Goal: Task Accomplishment & Management: Complete application form

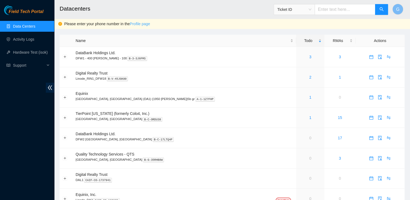
click at [145, 22] on link "Profile page" at bounding box center [140, 24] width 20 height 4
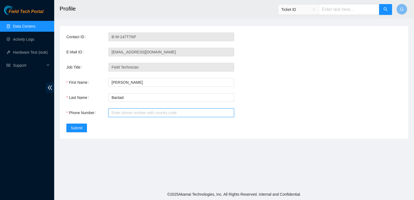
click at [160, 115] on input "Phone Number" at bounding box center [171, 112] width 126 height 9
click at [138, 109] on input "Phone Number" at bounding box center [171, 112] width 126 height 9
click at [138, 113] on input "Phone Number" at bounding box center [171, 112] width 126 height 9
type input "="
type input "[PHONE_NUMBER]"
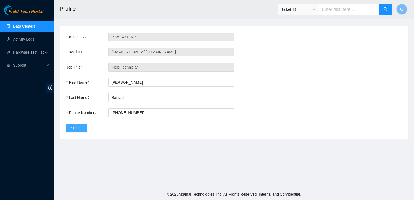
click at [78, 127] on span "Submit" at bounding box center [77, 128] width 12 height 6
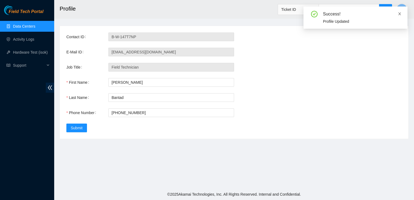
click at [401, 15] on icon "close" at bounding box center [400, 14] width 4 height 4
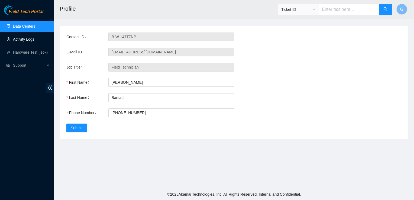
click at [22, 38] on link "Activity Logs" at bounding box center [23, 39] width 21 height 4
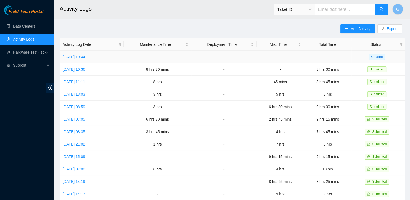
click at [80, 59] on td "[DATE] 10:44" at bounding box center [92, 57] width 64 height 12
click at [85, 56] on link "[DATE] 10:44" at bounding box center [74, 57] width 22 height 4
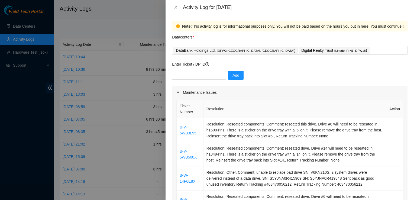
click at [212, 88] on div "Maintenance Issues" at bounding box center [289, 92] width 235 height 12
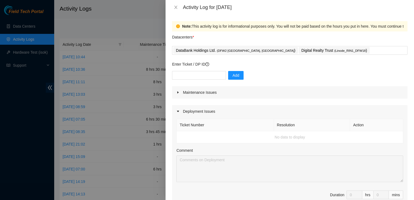
click at [179, 93] on icon "caret-right" at bounding box center [177, 92] width 3 height 3
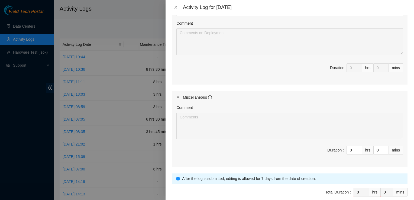
scroll to position [360, 0]
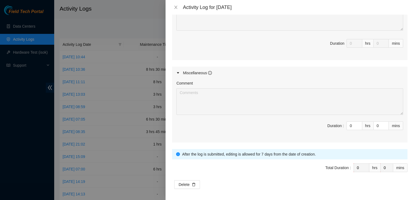
click at [286, 11] on div "Activity Log for 25-09-2025" at bounding box center [290, 7] width 248 height 15
click at [286, 12] on div "Activity Log for 25-09-2025" at bounding box center [290, 7] width 248 height 15
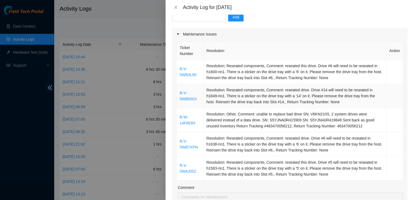
scroll to position [72, 0]
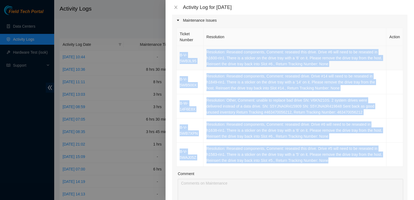
drag, startPoint x: 345, startPoint y: 160, endPoint x: 177, endPoint y: 51, distance: 200.2
click at [177, 51] on tbody "B-V-5WB3L95 Resolution: Reseated components, Comment: reseated this drive. Driv…" at bounding box center [290, 106] width 227 height 121
copy tbody "B-V-5WB3L95 Resolution: Reseated components, Comment: reseated this drive. Driv…"
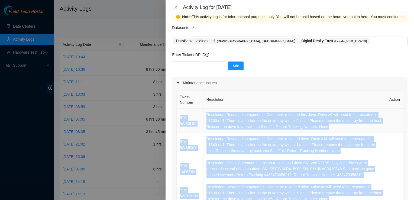
scroll to position [9, 0]
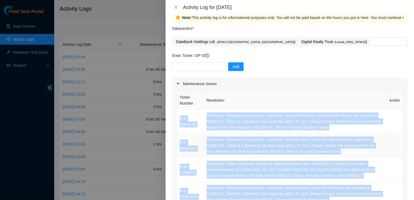
copy tbody "B-V-5WB3L95 Resolution: Reseated components, Comment: reseated this drive. Driv…"
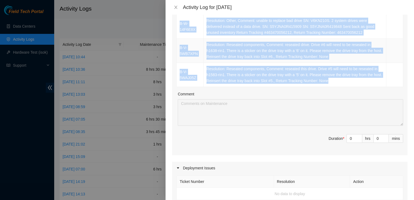
scroll to position [156, 0]
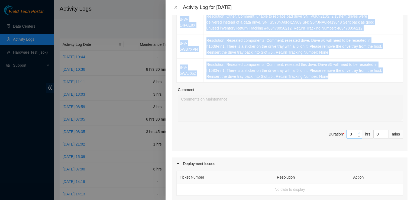
type input "1"
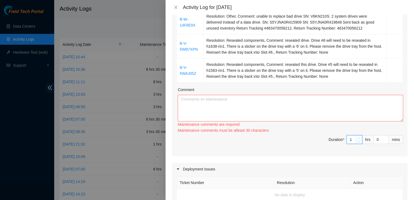
click at [358, 137] on icon "up" at bounding box center [359, 138] width 2 height 2
click at [355, 132] on div "Maintenance comments are required Maintenance comments must be atleast 30 chara…" at bounding box center [290, 127] width 225 height 12
click at [355, 132] on div "Maintenance comments must be atleast 30 characters" at bounding box center [290, 130] width 225 height 6
type input "2"
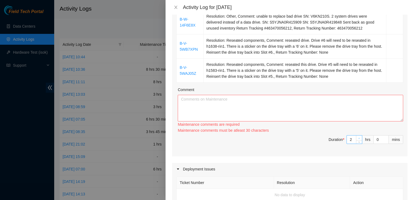
drag, startPoint x: 355, startPoint y: 133, endPoint x: 355, endPoint y: 137, distance: 4.1
click at [358, 137] on icon "up" at bounding box center [359, 138] width 2 height 2
type input "3"
click at [358, 137] on span "up" at bounding box center [359, 138] width 3 height 3
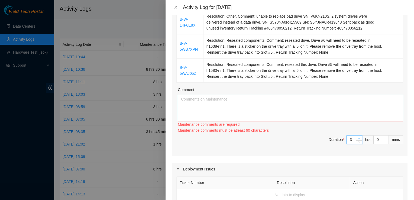
type input "2"
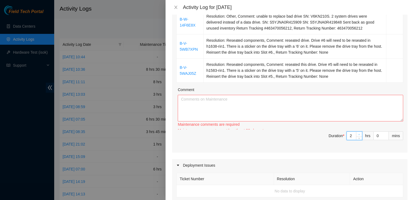
click at [358, 137] on span "down" at bounding box center [359, 138] width 3 height 3
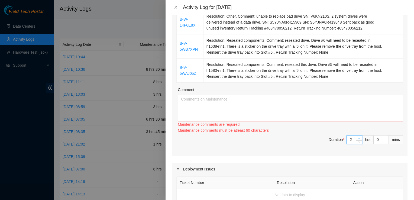
type input "3"
click at [358, 137] on icon "up" at bounding box center [359, 138] width 2 height 2
type input "4"
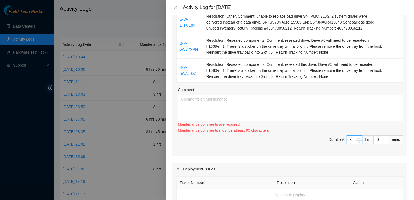
click at [358, 137] on icon "up" at bounding box center [359, 138] width 2 height 2
type input "5"
click at [358, 137] on icon "up" at bounding box center [359, 138] width 2 height 2
type input "6"
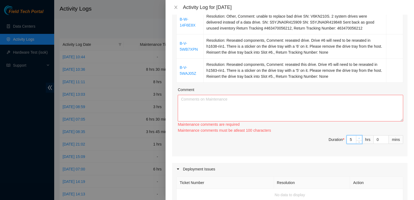
type input "6"
click at [358, 137] on icon "up" at bounding box center [359, 138] width 2 height 2
type input "7"
click at [358, 137] on icon "up" at bounding box center [359, 138] width 2 height 2
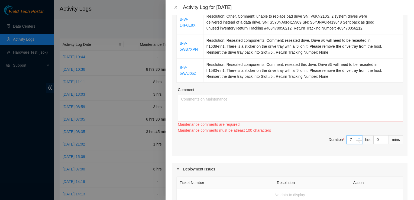
type input "8"
type input "9"
drag, startPoint x: 355, startPoint y: 137, endPoint x: 354, endPoint y: 142, distance: 5.0
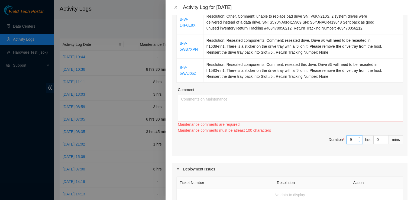
click at [356, 142] on div at bounding box center [359, 139] width 6 height 8
type input "8"
click at [358, 142] on span "down" at bounding box center [359, 141] width 3 height 3
type input "7"
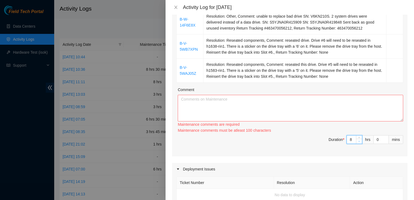
type input "7"
click at [358, 142] on span "down" at bounding box center [359, 141] width 3 height 3
click at [343, 103] on textarea "Comment" at bounding box center [290, 108] width 225 height 27
paste textarea "B-V-5WB3L95 Resolution: Reseated components, Comment: reseated this drive. Driv…"
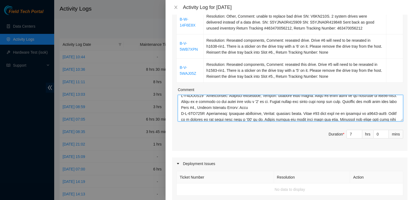
scroll to position [0, 0]
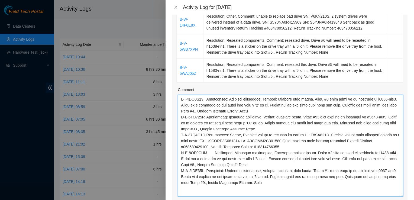
drag, startPoint x: 398, startPoint y: 120, endPoint x: 408, endPoint y: 195, distance: 75.9
click at [408, 195] on div "Note: This activity log is for informational purposes only. You will not be pai…" at bounding box center [290, 107] width 248 height 185
click at [255, 110] on textarea "Comment" at bounding box center [290, 146] width 225 height 102
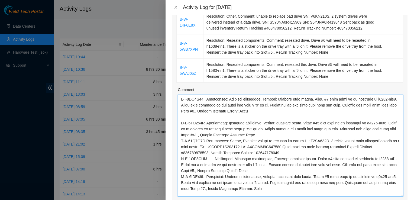
click at [251, 135] on textarea "Comment" at bounding box center [290, 146] width 225 height 102
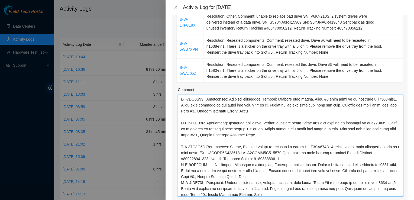
click at [281, 161] on textarea "Comment" at bounding box center [290, 146] width 225 height 102
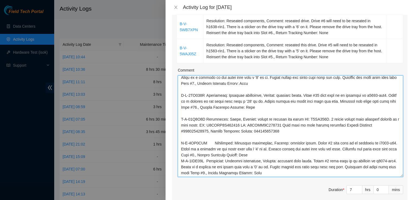
scroll to position [176, 0]
click at [264, 150] on textarea "Comment" at bounding box center [290, 126] width 225 height 102
click at [264, 153] on textarea "Comment" at bounding box center [290, 126] width 225 height 102
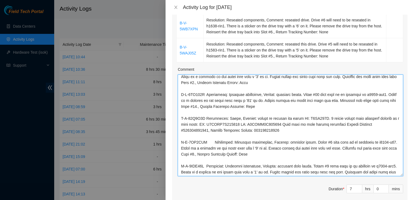
scroll to position [14, 0]
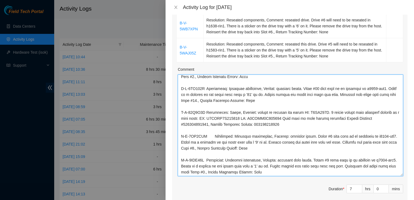
drag, startPoint x: 355, startPoint y: 119, endPoint x: 208, endPoint y: 124, distance: 147.7
click at [208, 124] on textarea "Comment" at bounding box center [290, 126] width 225 height 102
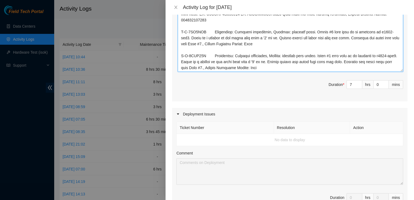
scroll to position [281, 0]
type textarea "B-V-5WB3L95 Resolution: Reseated components, Comment: reseated this drive. Driv…"
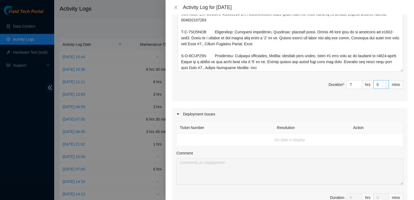
type input "1"
click at [385, 82] on icon "up" at bounding box center [386, 83] width 2 height 2
click at [378, 83] on input "1" at bounding box center [381, 84] width 15 height 8
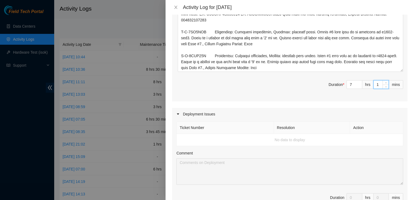
click at [378, 83] on input "1" at bounding box center [381, 84] width 15 height 8
type input "13"
type input "30"
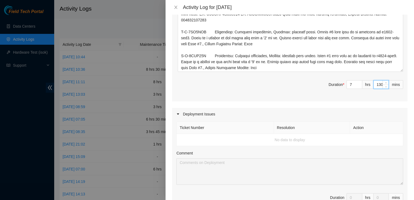
type input "30"
click at [374, 82] on input "30" at bounding box center [381, 84] width 15 height 8
type input "30"
click at [300, 84] on span "Duration * 7 hrs 30 mins" at bounding box center [289, 87] width 227 height 15
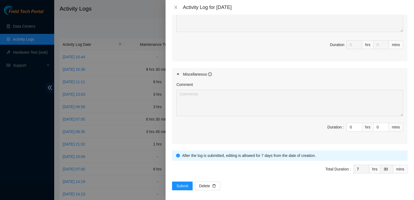
scroll to position [435, 0]
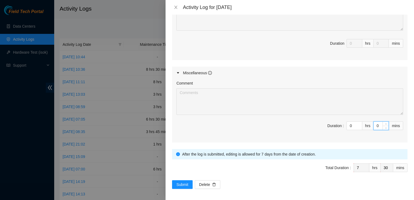
click at [377, 126] on input "0" at bounding box center [381, 126] width 15 height 8
type input "3"
type input "33"
type input "30"
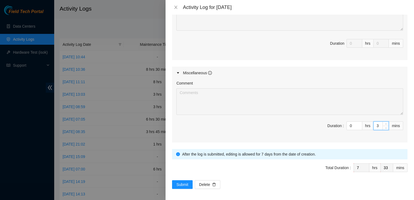
type input "8"
type input "0"
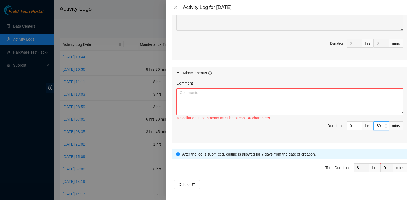
type input "30"
click at [364, 106] on textarea "Comment" at bounding box center [289, 101] width 227 height 27
click at [298, 101] on textarea "Comment" at bounding box center [289, 101] width 227 height 27
click at [179, 92] on textarea "organized and" at bounding box center [289, 101] width 227 height 27
click at [247, 95] on textarea "cleaned out and organized and" at bounding box center [289, 101] width 227 height 27
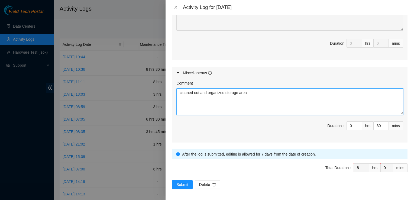
click at [180, 90] on textarea "cleaned out and organized storage area" at bounding box center [289, 101] width 227 height 27
click at [284, 93] on textarea "@DBR cleaned out and organized storage area" at bounding box center [289, 101] width 227 height 27
type textarea "@DBR cleaned out and organized storage area."
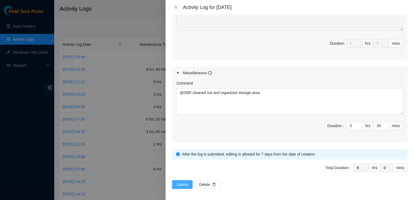
click at [183, 183] on span "Submit" at bounding box center [182, 185] width 12 height 6
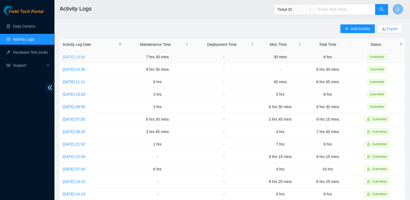
click at [85, 57] on link "Thu, 25 Sep 2025 10:44" at bounding box center [74, 57] width 22 height 4
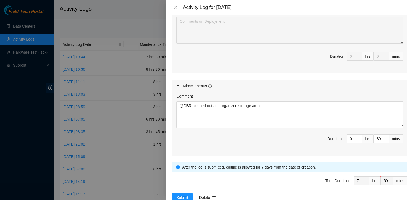
scroll to position [346, 0]
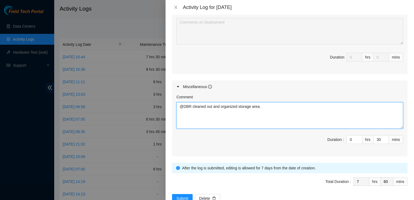
click at [277, 109] on textarea "@DBR cleaned out and organized storage area." at bounding box center [289, 115] width 227 height 27
type textarea "@DBR cleaned out and organized storage area."
type input "8"
type input "0"
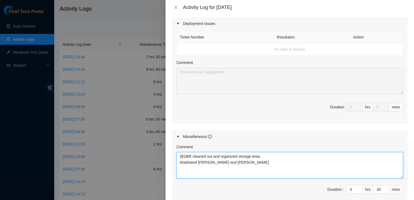
scroll to position [296, 0]
type textarea "@DBR cleaned out and organized storage area. shadowed John Tran and James Nguye…"
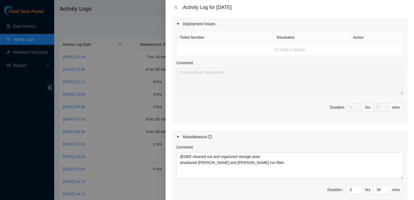
click at [328, 188] on div "Duration :" at bounding box center [335, 190] width 17 height 6
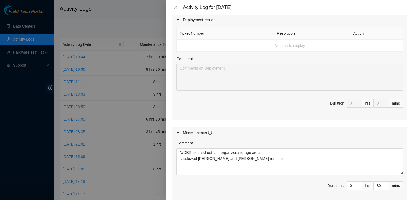
scroll to position [300, 0]
drag, startPoint x: 378, startPoint y: 185, endPoint x: 335, endPoint y: 182, distance: 42.9
click at [335, 182] on span "Duration : 0 hrs 30 mins" at bounding box center [289, 188] width 227 height 15
type input "1"
type input "9"
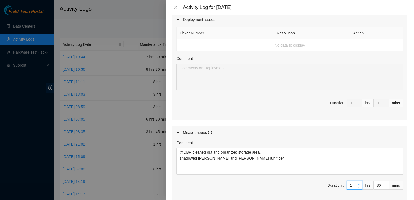
click at [358, 182] on span "up" at bounding box center [359, 183] width 3 height 3
drag, startPoint x: 378, startPoint y: 184, endPoint x: 357, endPoint y: 185, distance: 20.4
click at [357, 185] on span "Duration : 1 hrs 30 mins" at bounding box center [289, 188] width 227 height 15
type input "0"
type input "8"
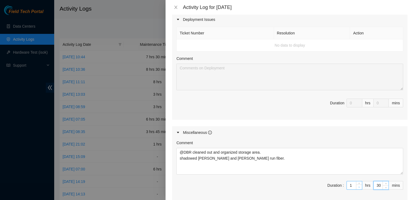
type input "30"
type input "0"
type input "7"
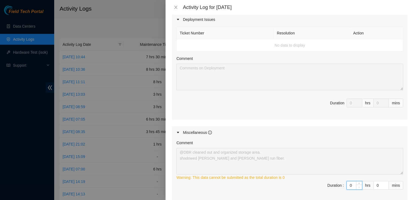
click at [357, 185] on span "Decrease Value" at bounding box center [359, 187] width 6 height 5
type input "1"
type input "8"
click at [358, 183] on icon "up" at bounding box center [359, 184] width 2 height 2
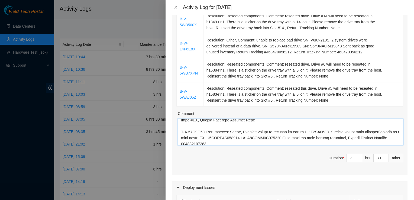
scroll to position [19, 0]
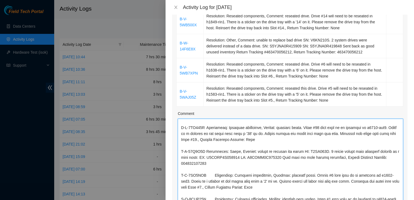
drag, startPoint x: 397, startPoint y: 143, endPoint x: 409, endPoint y: 214, distance: 71.4
click at [409, 200] on html "Field Tech Portal Data Centers Activity Logs Hardware Test (isok) Support Activ…" at bounding box center [207, 100] width 414 height 200
click at [393, 125] on textarea "Comment" at bounding box center [290, 167] width 225 height 97
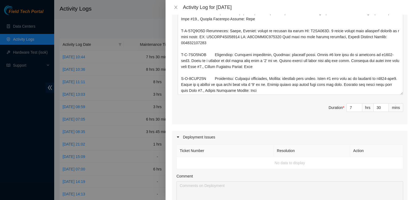
scroll to position [224, 0]
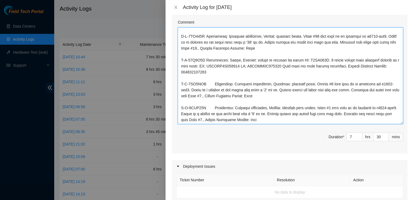
click at [337, 121] on textarea "Comment" at bounding box center [290, 75] width 225 height 97
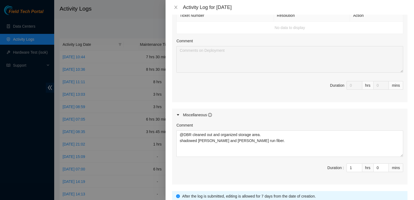
scroll to position [403, 0]
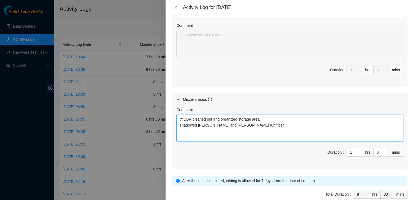
click at [253, 125] on textarea "@DBR cleaned out and organized storage area. shadowed John Tran and James Nguye…" at bounding box center [289, 128] width 227 height 27
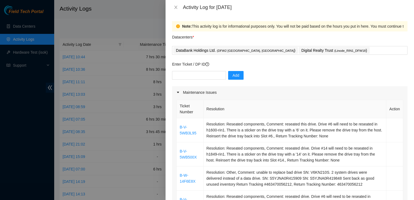
scroll to position [0, 0]
type textarea "@DBR cleaned out and organized storage area. shadowed John Tran and James Nguye…"
